Goal: Task Accomplishment & Management: Complete application form

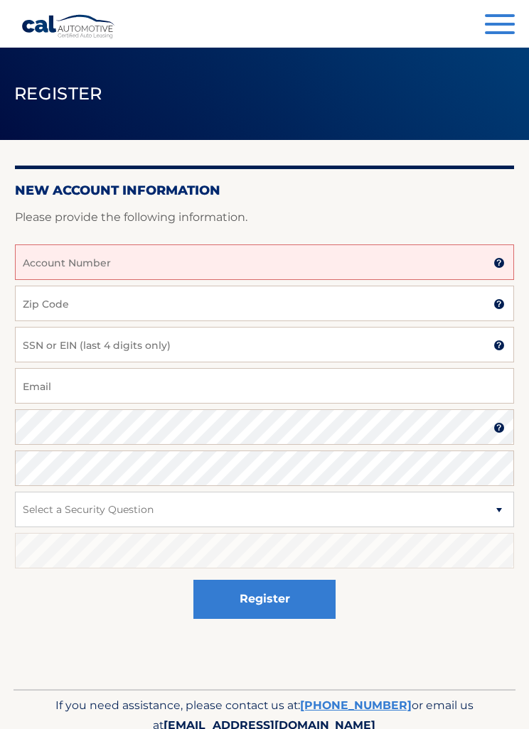
click at [255, 254] on input "Account Number" at bounding box center [264, 262] width 499 height 36
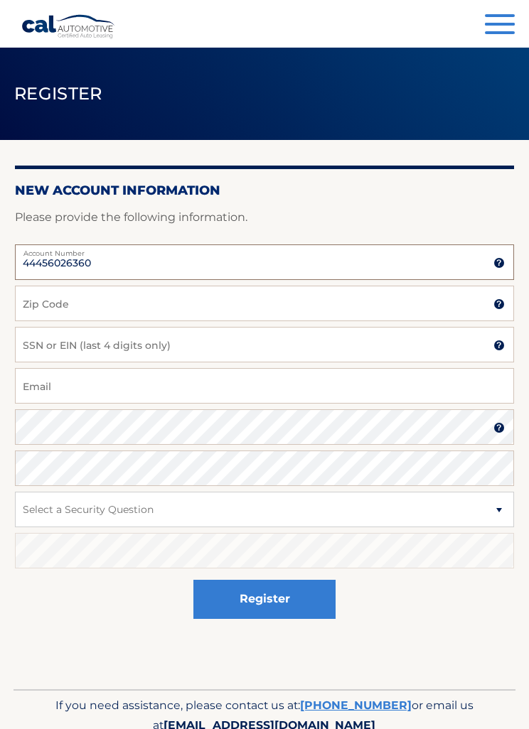
type input "44456026360"
click at [367, 304] on input "Zip Code" at bounding box center [264, 304] width 499 height 36
type input "07306"
click at [293, 337] on input "SSN or EIN (last 4 digits only)" at bounding box center [264, 345] width 499 height 36
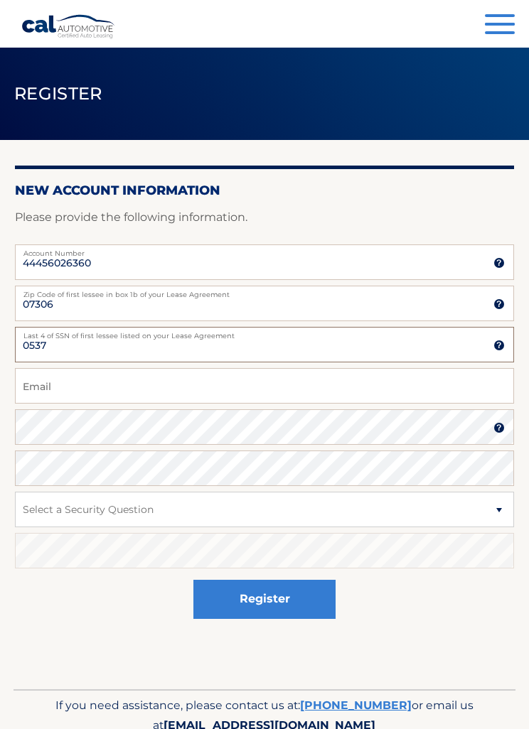
type input "0537"
click at [299, 379] on input "Email" at bounding box center [264, 386] width 499 height 36
type input "melena.lane4@gmail.com"
click at [102, 381] on input "melena.lane4@gmail.com" at bounding box center [264, 386] width 499 height 36
click at [101, 381] on input "melena.lane4@gmail.com" at bounding box center [264, 386] width 499 height 36
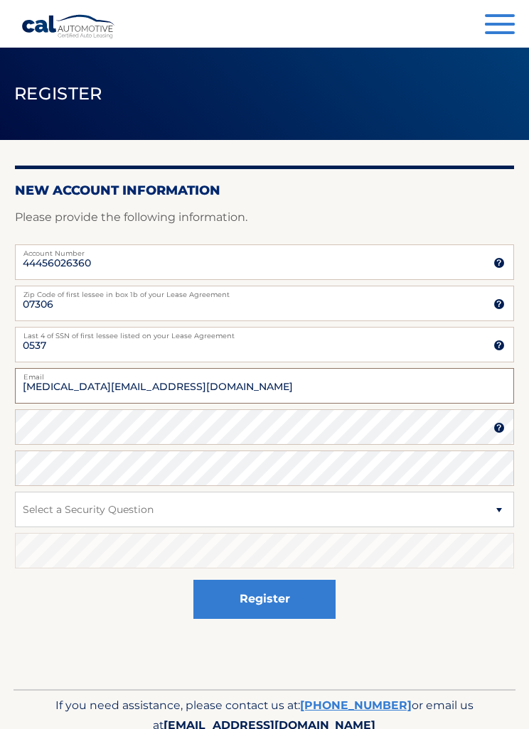
click at [84, 390] on input "melena.lane4@gmail.com" at bounding box center [264, 386] width 499 height 36
click at [84, 389] on input "melena.lane4@gmail.com" at bounding box center [264, 386] width 499 height 36
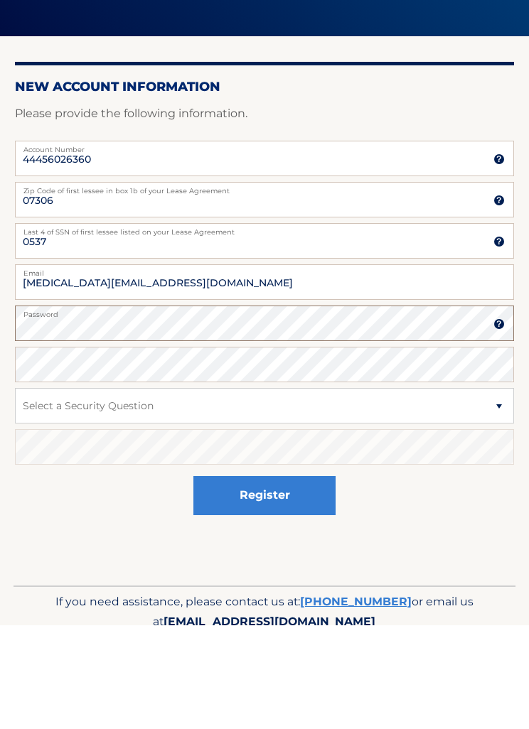
scroll to position [43, 0]
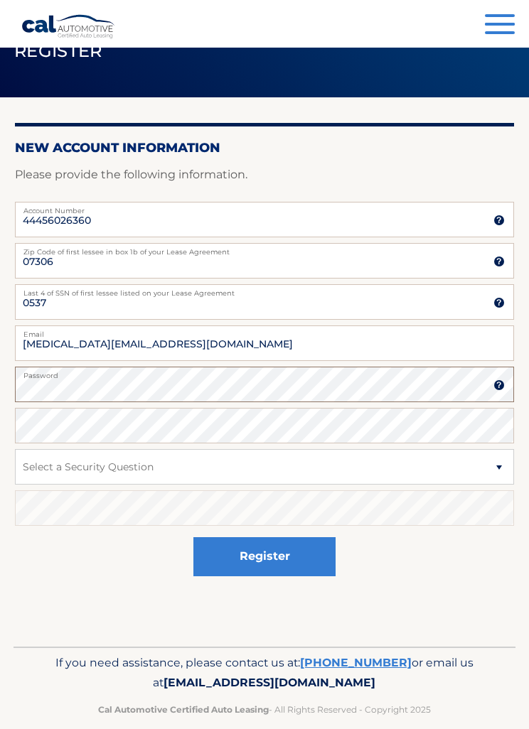
click at [264, 556] on button "Register" at bounding box center [264, 556] width 142 height 39
click at [492, 546] on div "Register" at bounding box center [264, 557] width 499 height 52
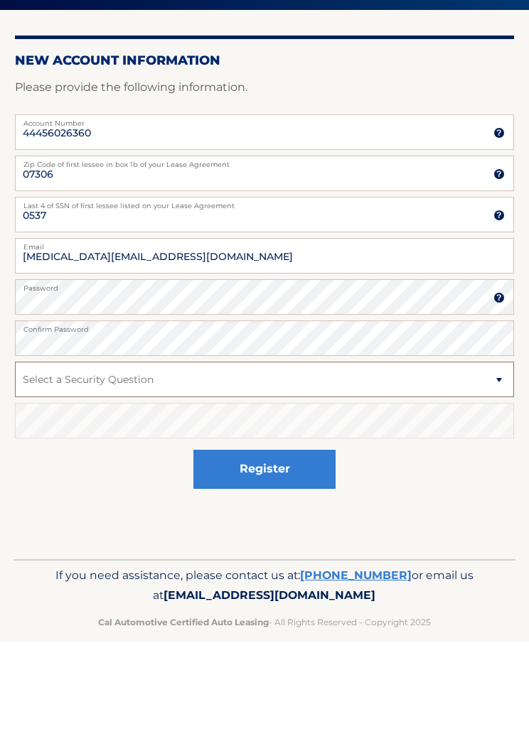
click at [339, 449] on select "Select a Security Question What was the name of your elementary school? What is…" at bounding box center [264, 467] width 499 height 36
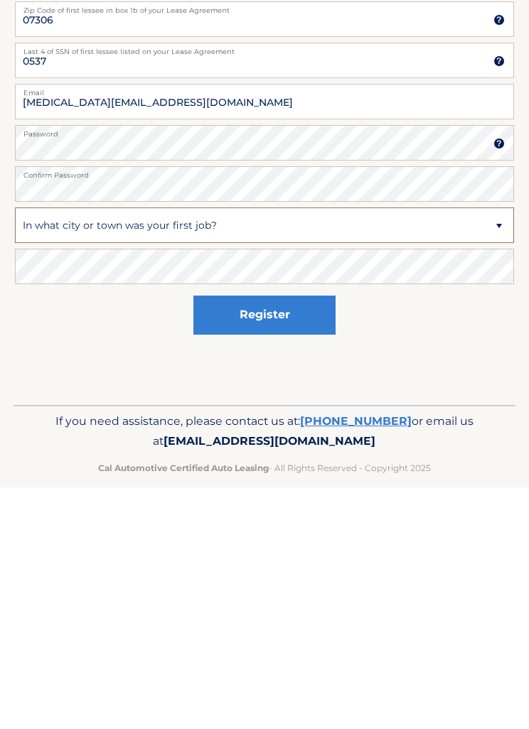
click at [229, 449] on select "Select a Security Question What was the name of your elementary school? What is…" at bounding box center [264, 467] width 499 height 36
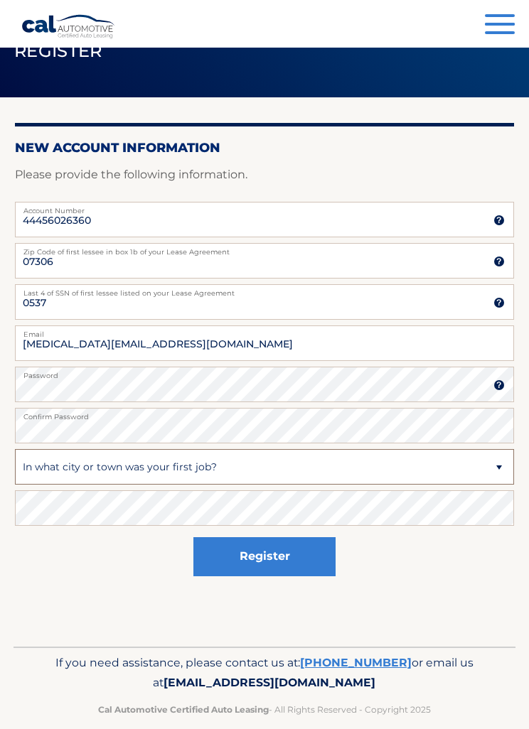
select select "2"
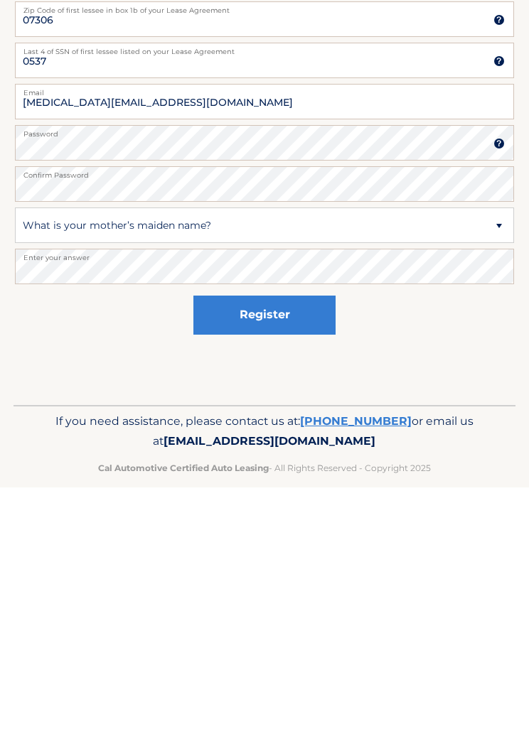
click at [312, 537] on button "Register" at bounding box center [264, 556] width 142 height 39
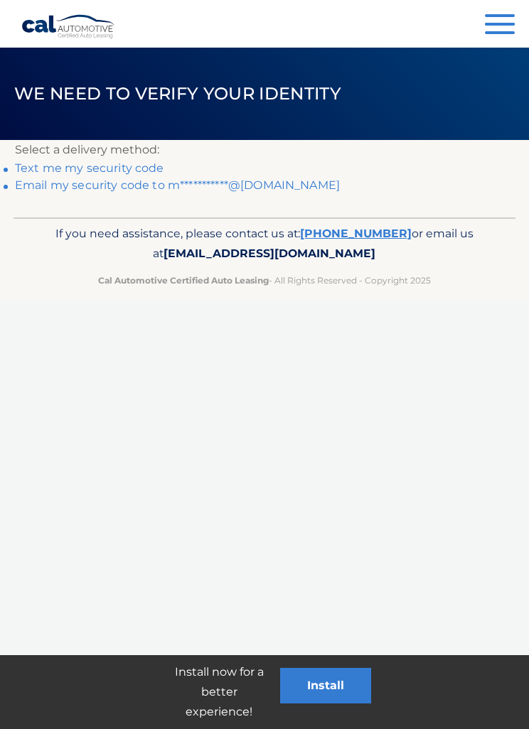
click at [128, 170] on link "Text me my security code" at bounding box center [89, 167] width 149 height 13
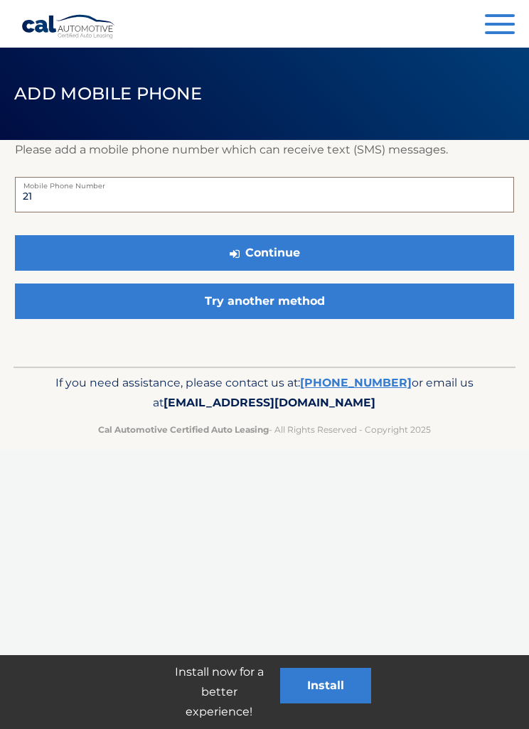
type input "2"
type input "9083612906"
click at [460, 248] on button "Continue" at bounding box center [264, 253] width 499 height 36
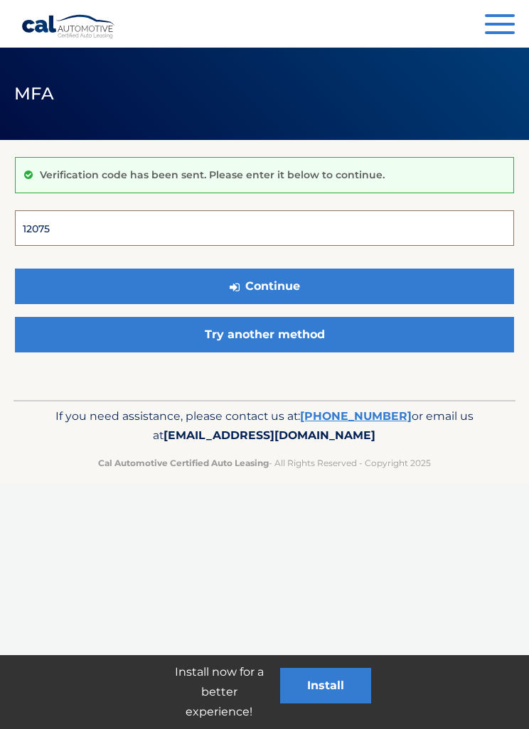
type input "120754"
click at [264, 286] on button "Continue" at bounding box center [264, 287] width 499 height 36
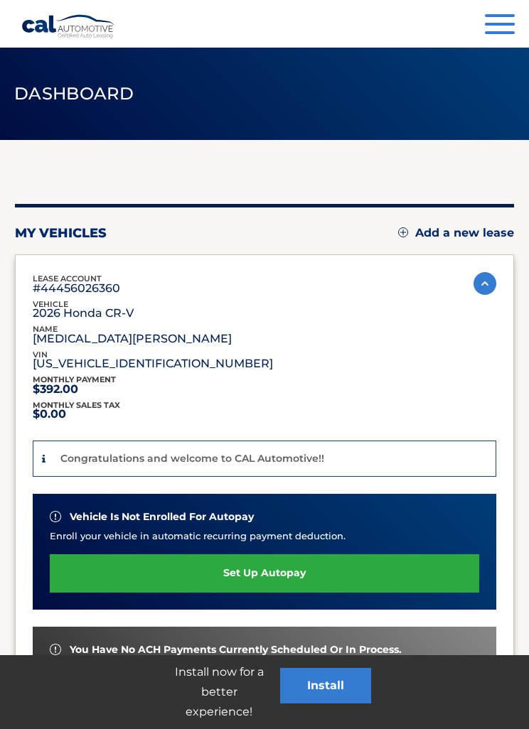
click at [427, 571] on link "set up autopay" at bounding box center [264, 573] width 429 height 38
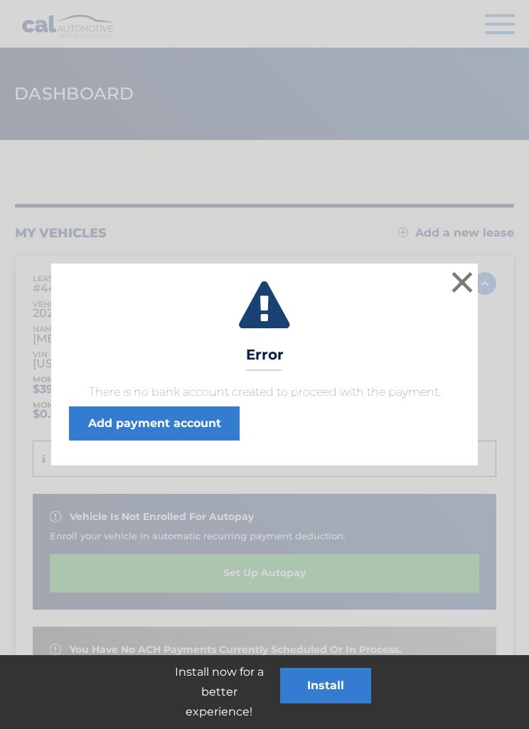
click at [192, 433] on link "Add payment account" at bounding box center [154, 423] width 171 height 34
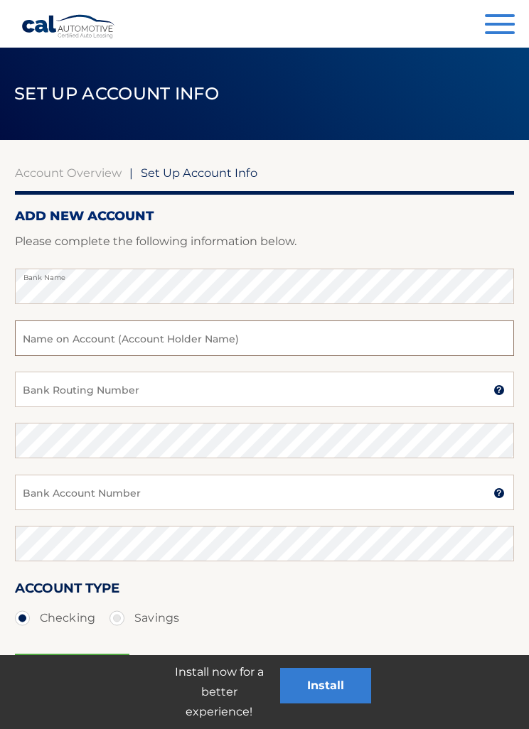
click at [303, 335] on input "text" at bounding box center [264, 338] width 499 height 36
type input "Melena Sanchez"
click at [370, 393] on input "Bank Routing Number" at bounding box center [264, 390] width 499 height 36
type input "9"
type input "021202337"
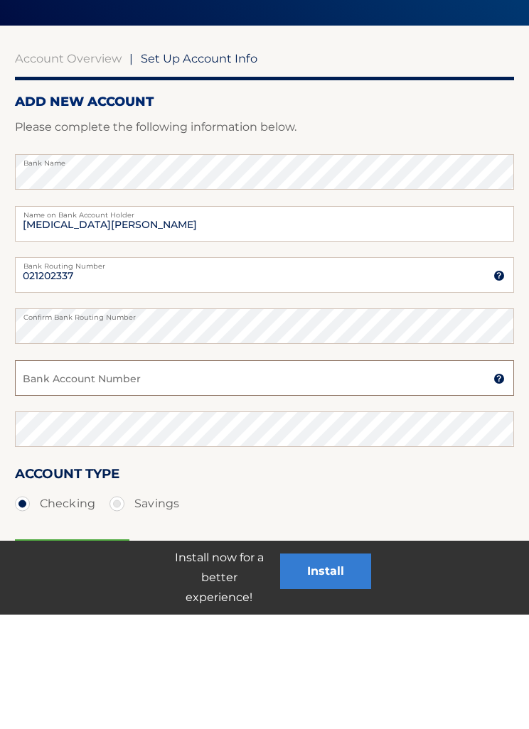
click at [336, 475] on input "Bank Account Number" at bounding box center [264, 493] width 499 height 36
type input "911506715"
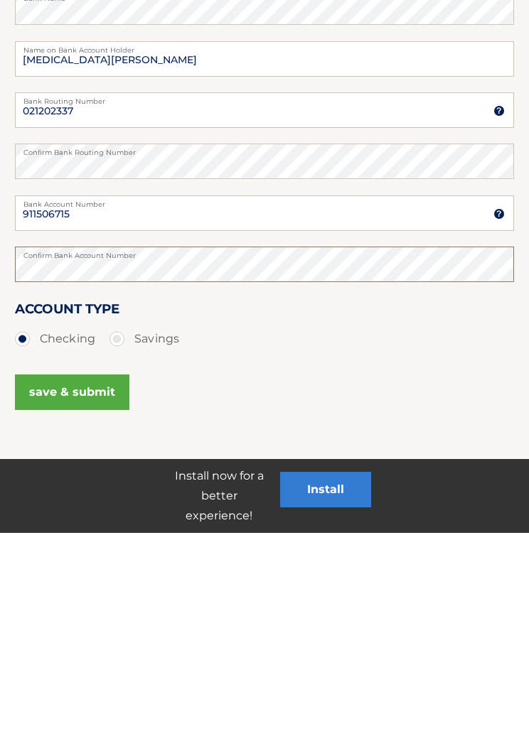
scroll to position [105, 0]
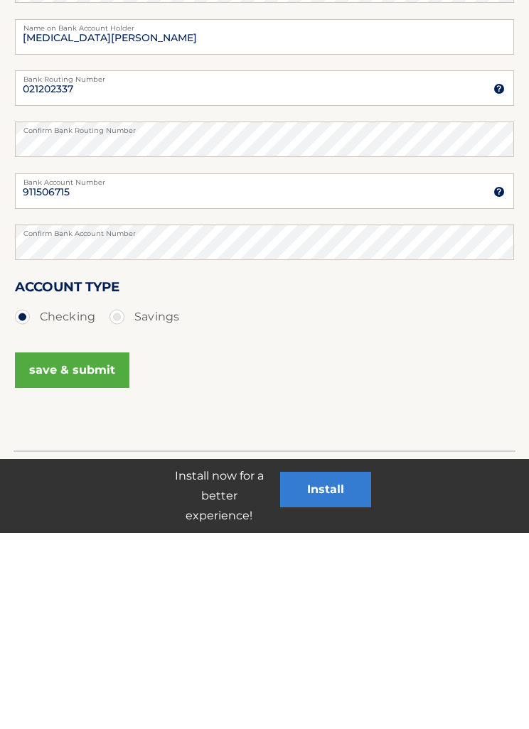
click at [96, 549] on button "save & submit" at bounding box center [72, 567] width 114 height 36
click at [92, 573] on button "save & submit" at bounding box center [72, 567] width 114 height 36
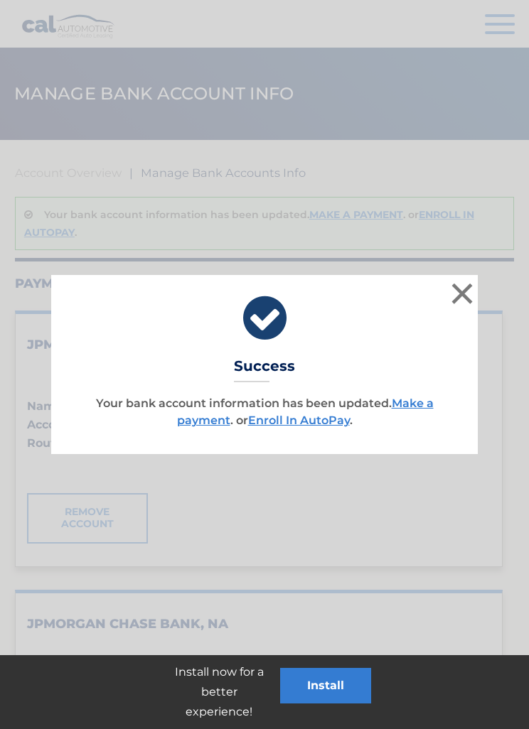
click at [329, 425] on link "Enroll In AutoPay" at bounding box center [299, 420] width 102 height 13
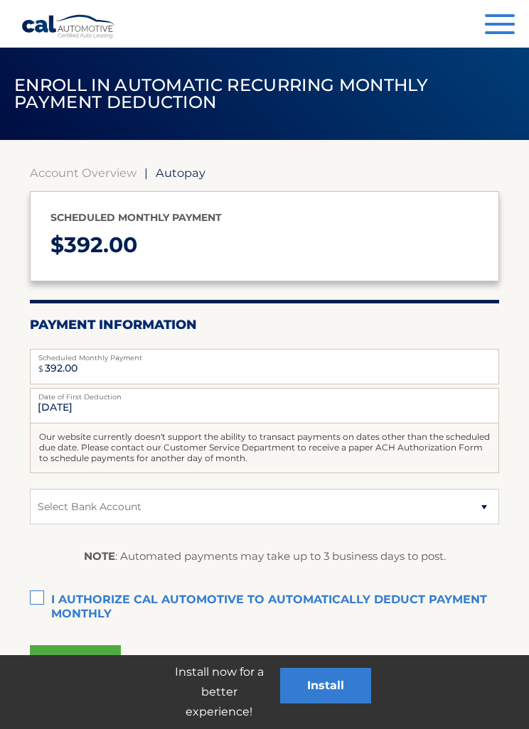
scroll to position [4, 0]
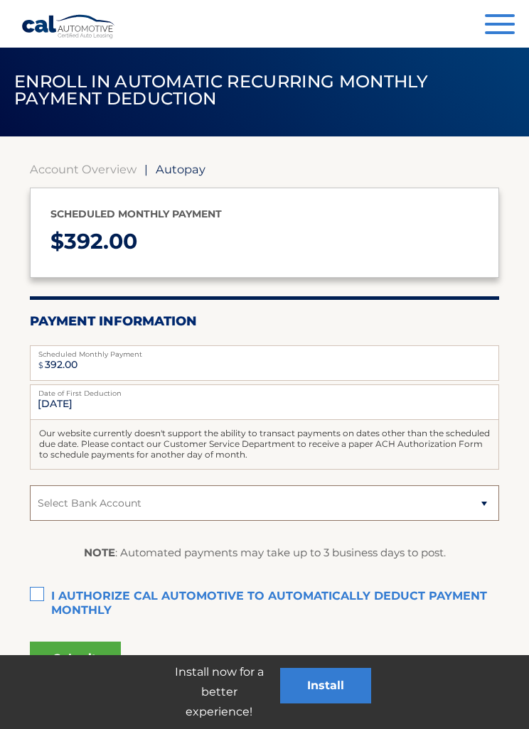
click at [468, 513] on select "Select Bank Account Checking JPMORGAN CHASE BANK, NA *****6715 Checking JPMORGA…" at bounding box center [265, 503] width 470 height 36
select select "NWJlODU3ZDktOTRlMy00NDgzLTk2ZDktMTQ0M2UzMDNhMTM2"
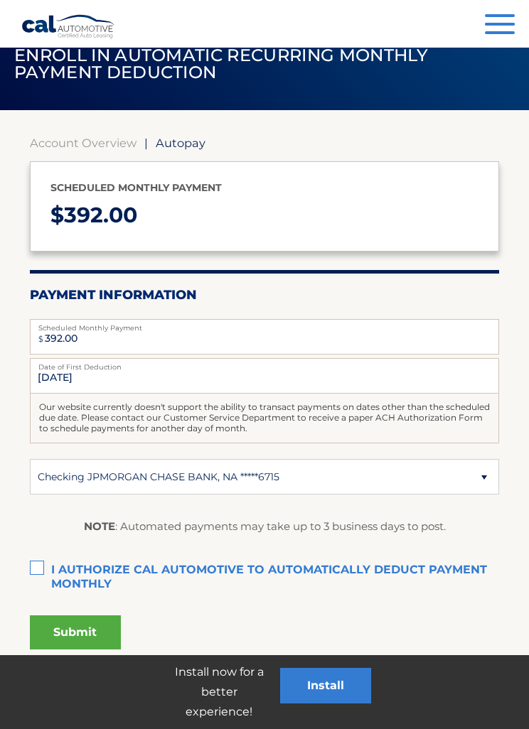
click at [42, 566] on label "I authorize cal automotive to automatically deduct payment monthly This checkbo…" at bounding box center [265, 570] width 470 height 28
click at [0, 0] on input "I authorize cal automotive to automatically deduct payment monthly This checkbo…" at bounding box center [0, 0] width 0 height 0
click at [94, 637] on button "Submit" at bounding box center [75, 632] width 91 height 34
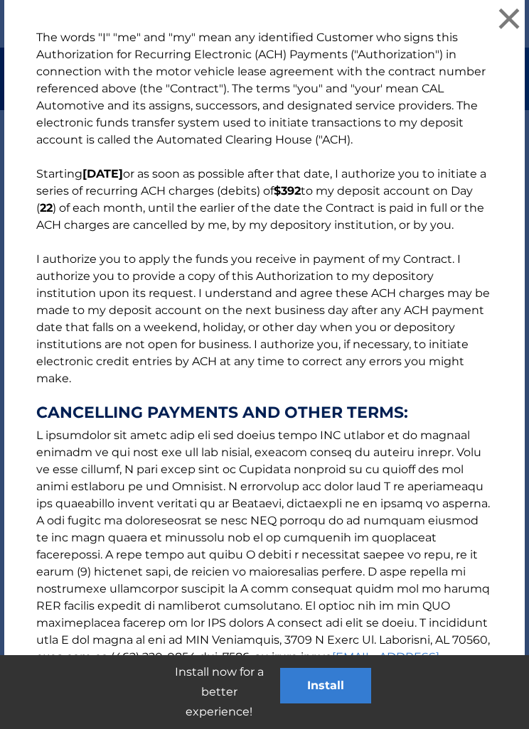
scroll to position [131, 0]
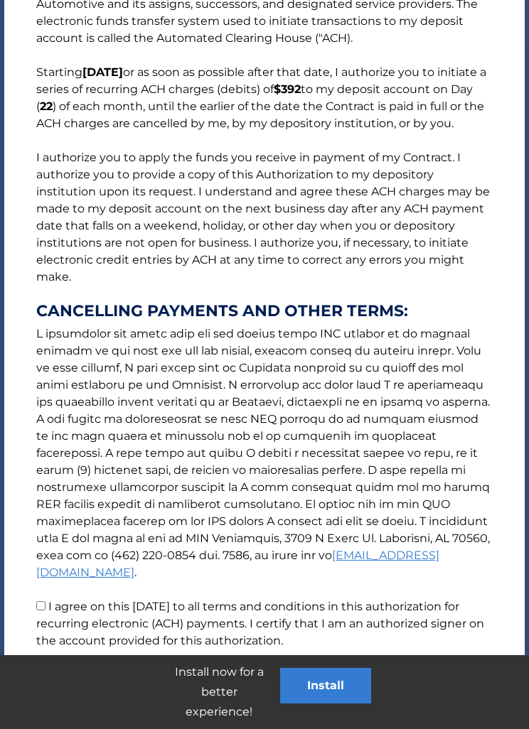
click at [50, 605] on label "I agree on this 10/08/2025 to all terms and conditions in this authorization fo…" at bounding box center [260, 624] width 448 height 48
click at [45, 605] on input "I agree on this 10/08/2025 to all terms and conditions in this authorization fo…" at bounding box center [40, 605] width 9 height 9
checkbox input "true"
click at [203, 693] on button "Accept" at bounding box center [212, 701] width 64 height 34
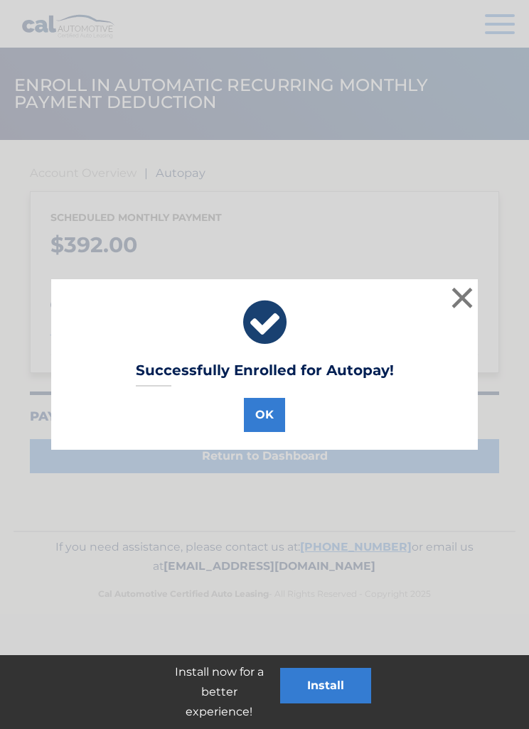
click at [261, 416] on button "OK" at bounding box center [264, 415] width 41 height 34
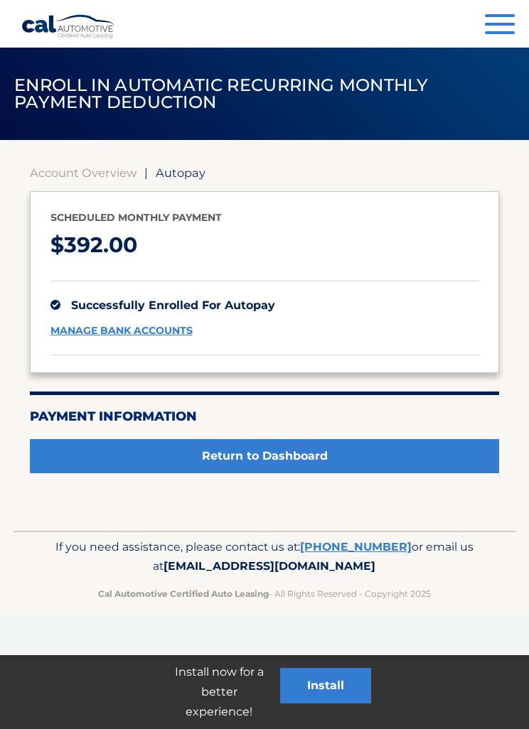
click at [407, 450] on link "Return to Dashboard" at bounding box center [265, 456] width 470 height 34
